Goal: Task Accomplishment & Management: Manage account settings

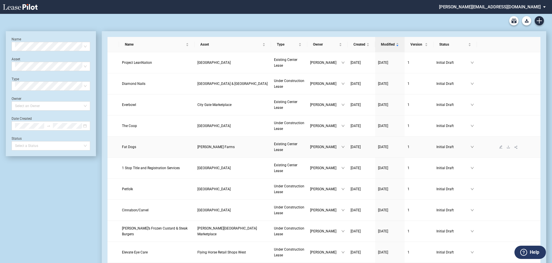
click at [128, 147] on span "Fat Dogs" at bounding box center [129, 147] width 14 height 4
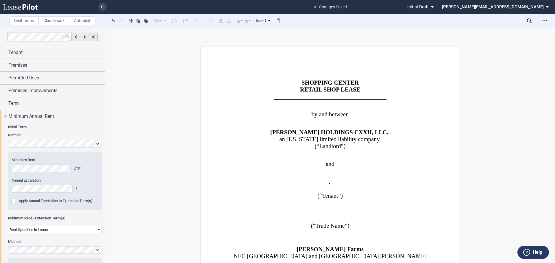
scroll to position [58, 0]
